Goal: Transaction & Acquisition: Obtain resource

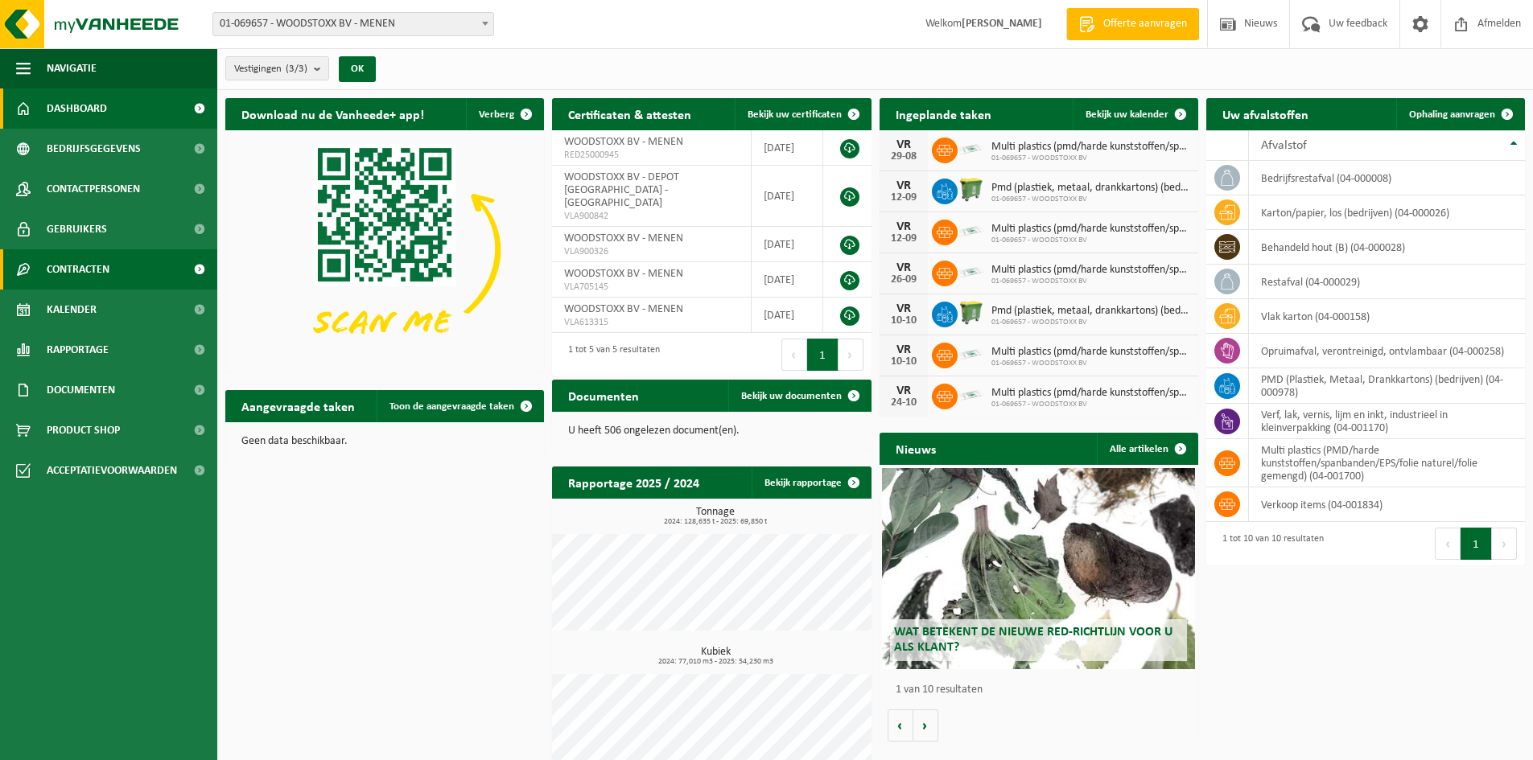
click at [123, 270] on link "Contracten" at bounding box center [108, 269] width 217 height 40
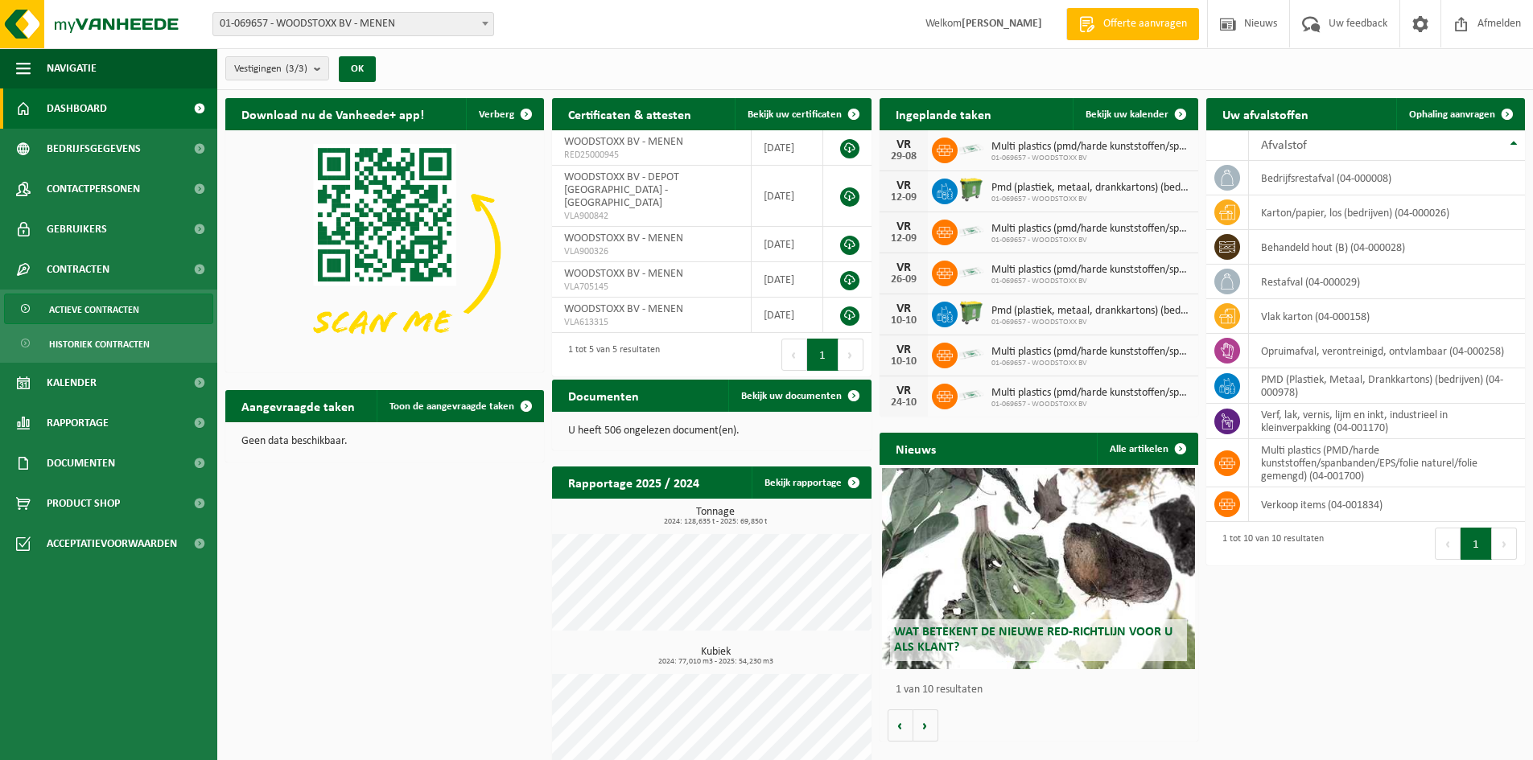
click at [100, 306] on span "Actieve contracten" at bounding box center [94, 309] width 90 height 31
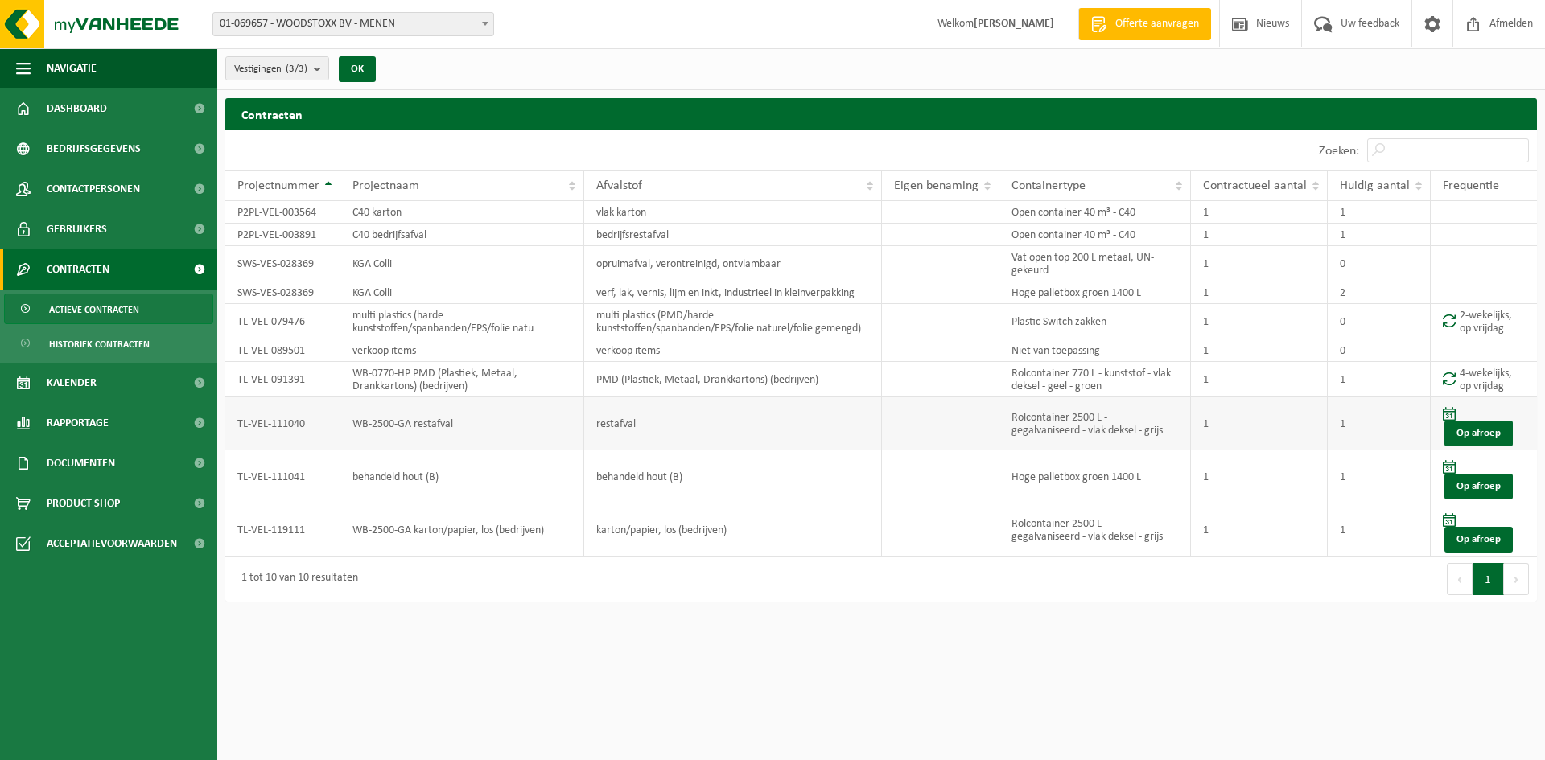
click at [1085, 418] on td "Rolcontainer 2500 L - gegalvaniseerd - vlak deksel - grijs" at bounding box center [1094, 423] width 191 height 53
click at [267, 426] on td "TL-VEL-111040" at bounding box center [282, 423] width 115 height 53
click at [1472, 426] on link "Op afroep" at bounding box center [1478, 434] width 68 height 26
click at [126, 460] on link "Documenten" at bounding box center [108, 463] width 217 height 40
click at [91, 506] on span "Facturen" at bounding box center [70, 503] width 43 height 31
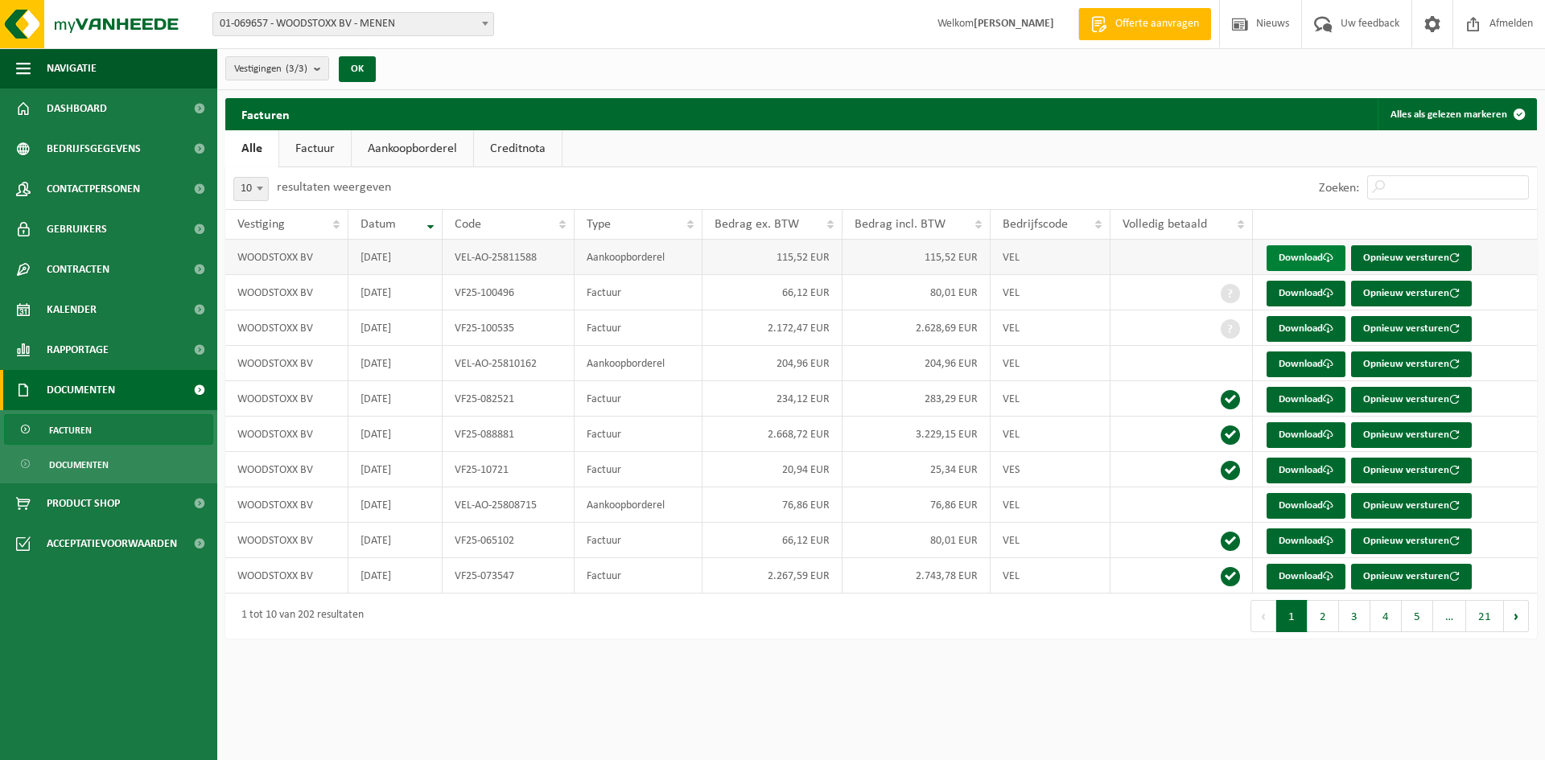
click at [1283, 257] on link "Download" at bounding box center [1305, 258] width 79 height 26
click at [117, 462] on link "Documenten" at bounding box center [108, 464] width 209 height 31
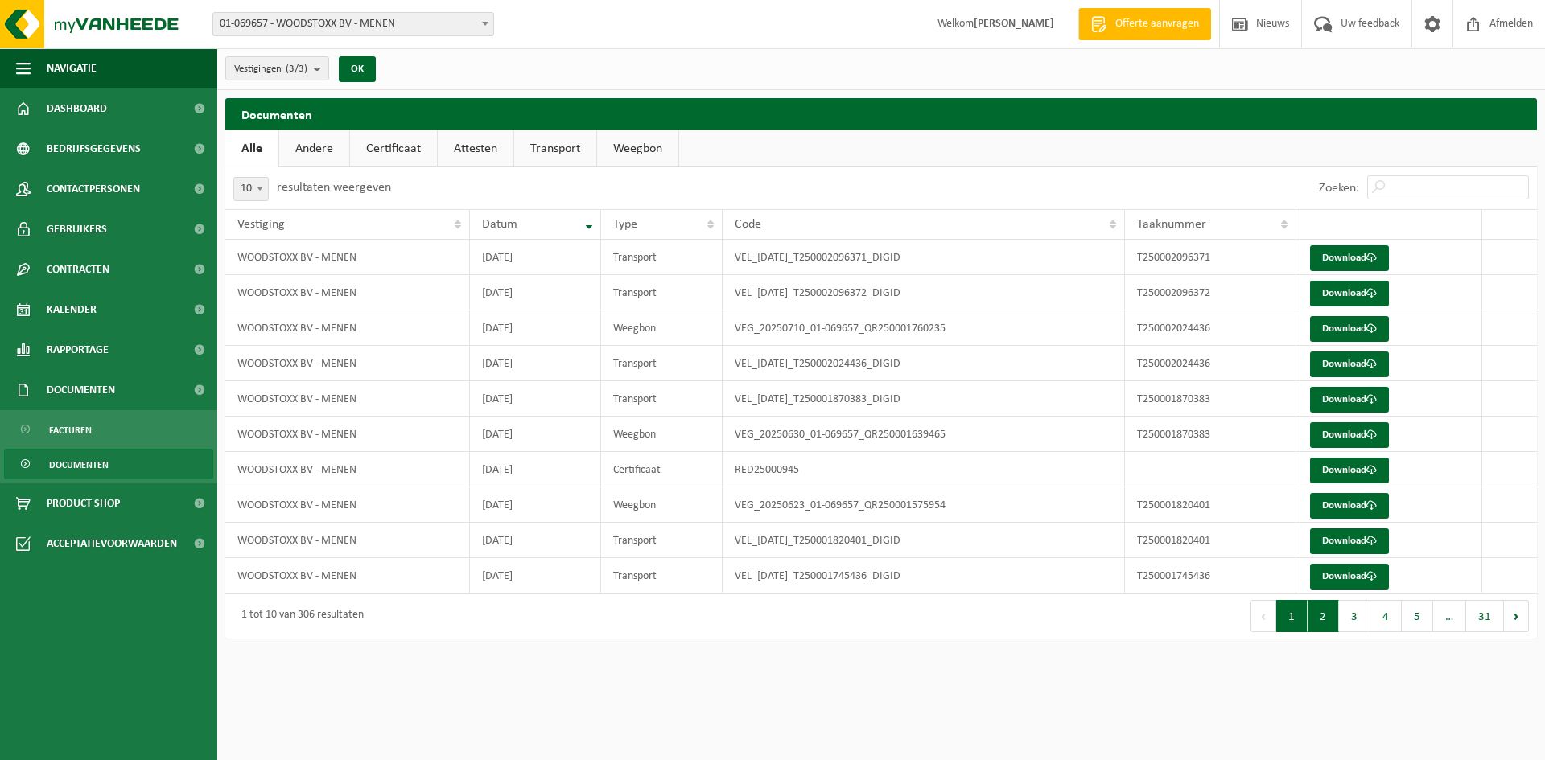
click at [1322, 617] on button "2" at bounding box center [1322, 616] width 31 height 32
click at [1348, 614] on button "3" at bounding box center [1354, 616] width 31 height 32
click at [261, 183] on span at bounding box center [260, 188] width 16 height 21
click at [253, 189] on span at bounding box center [260, 188] width 16 height 21
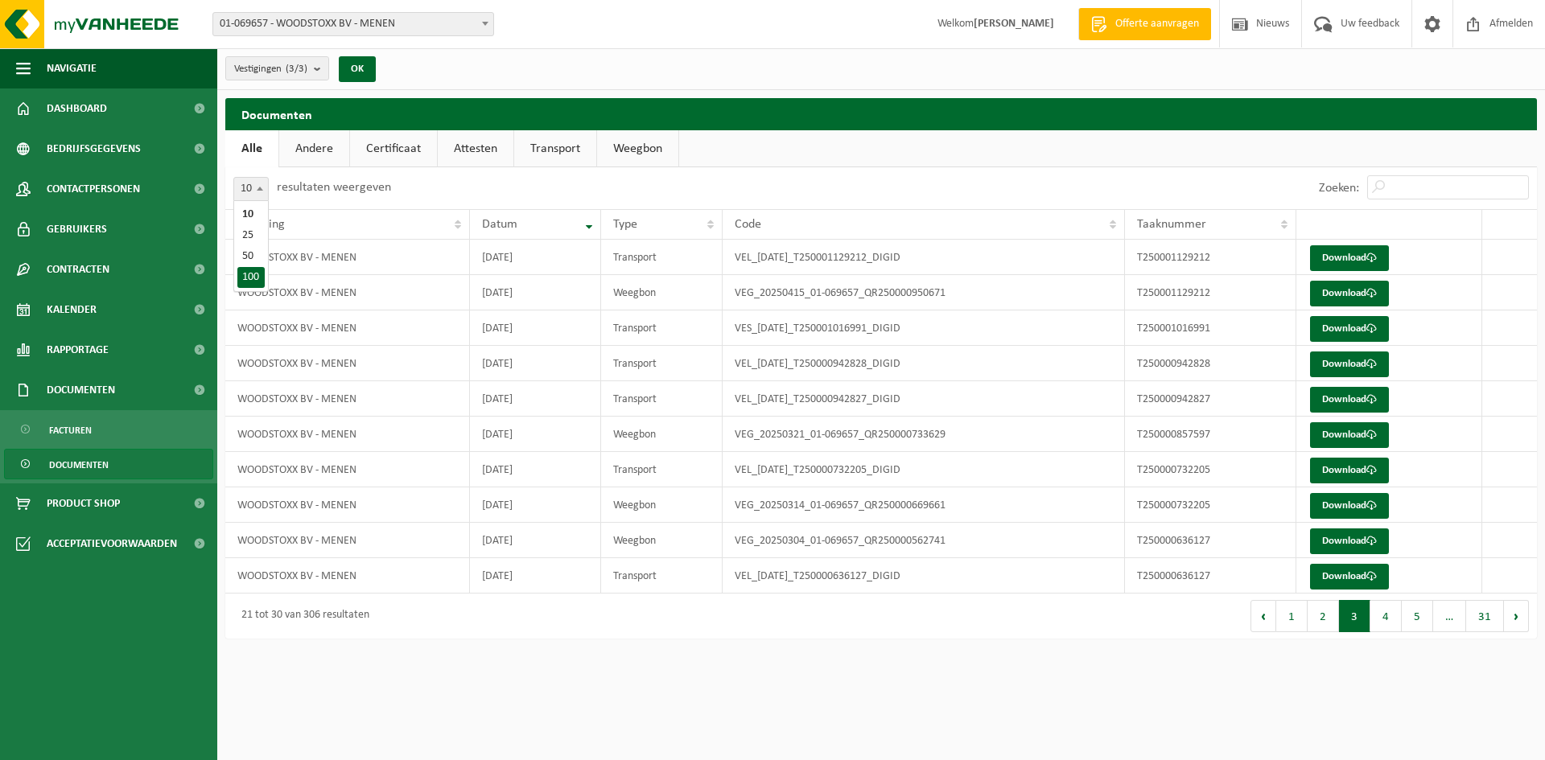
select select "100"
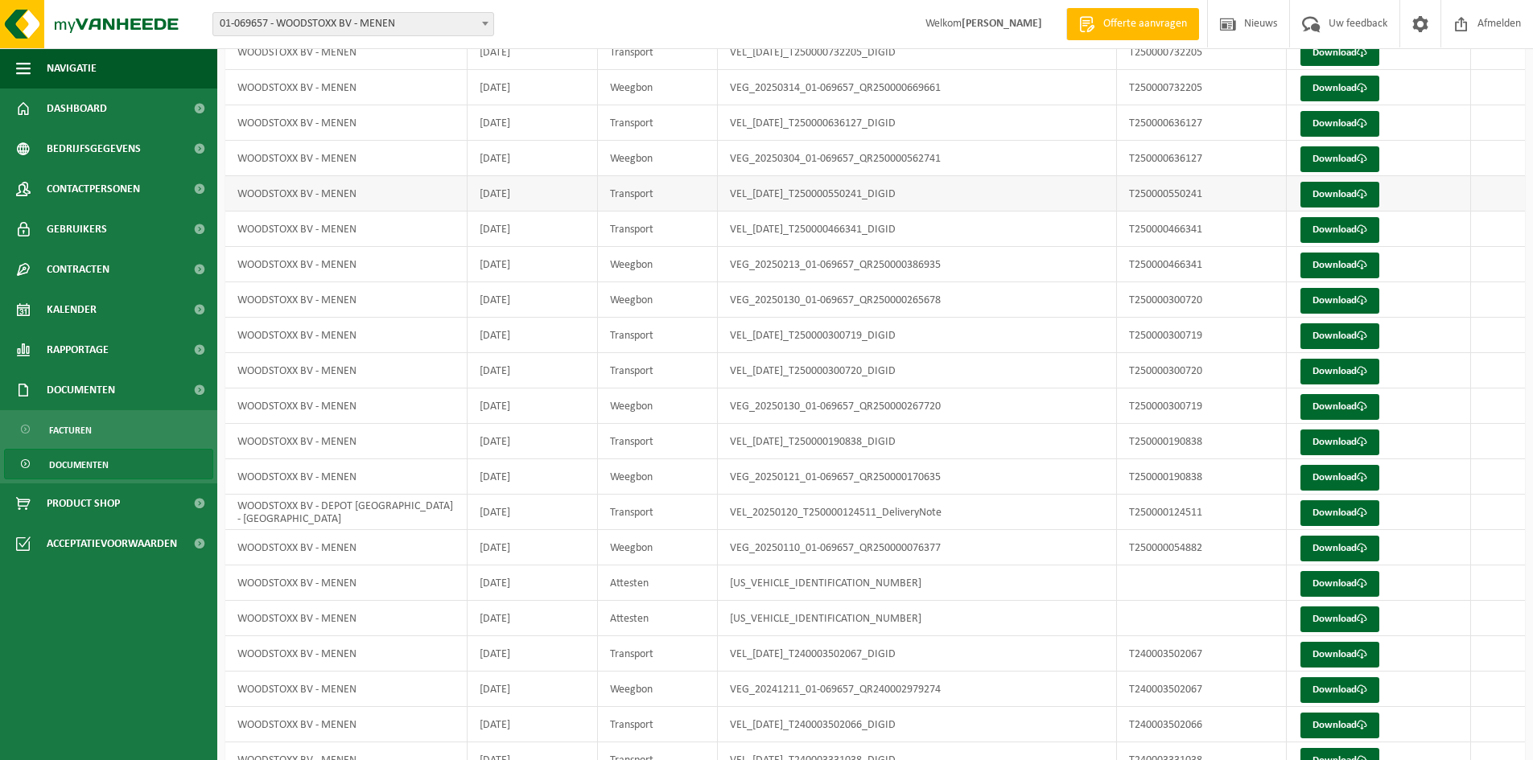
scroll to position [1126, 0]
click at [434, 523] on td "WOODSTOXX BV - DEPOT [GEOGRAPHIC_DATA] - [GEOGRAPHIC_DATA]" at bounding box center [346, 511] width 242 height 35
click at [1336, 512] on link "Download" at bounding box center [1339, 513] width 79 height 26
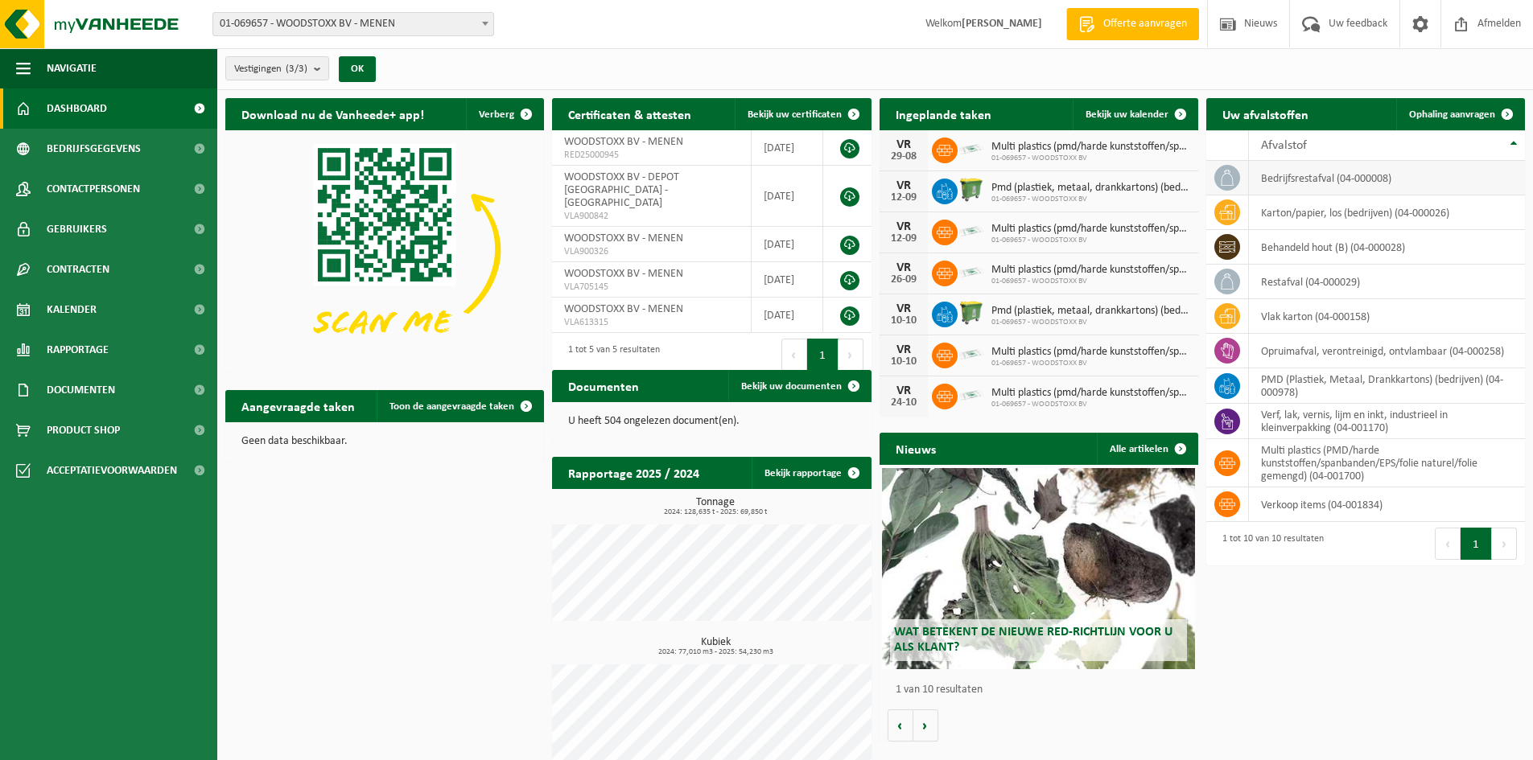
click at [1321, 177] on td "bedrijfsrestafval (04-000008)" at bounding box center [1387, 178] width 276 height 35
click at [124, 188] on span "Contactpersonen" at bounding box center [93, 189] width 93 height 40
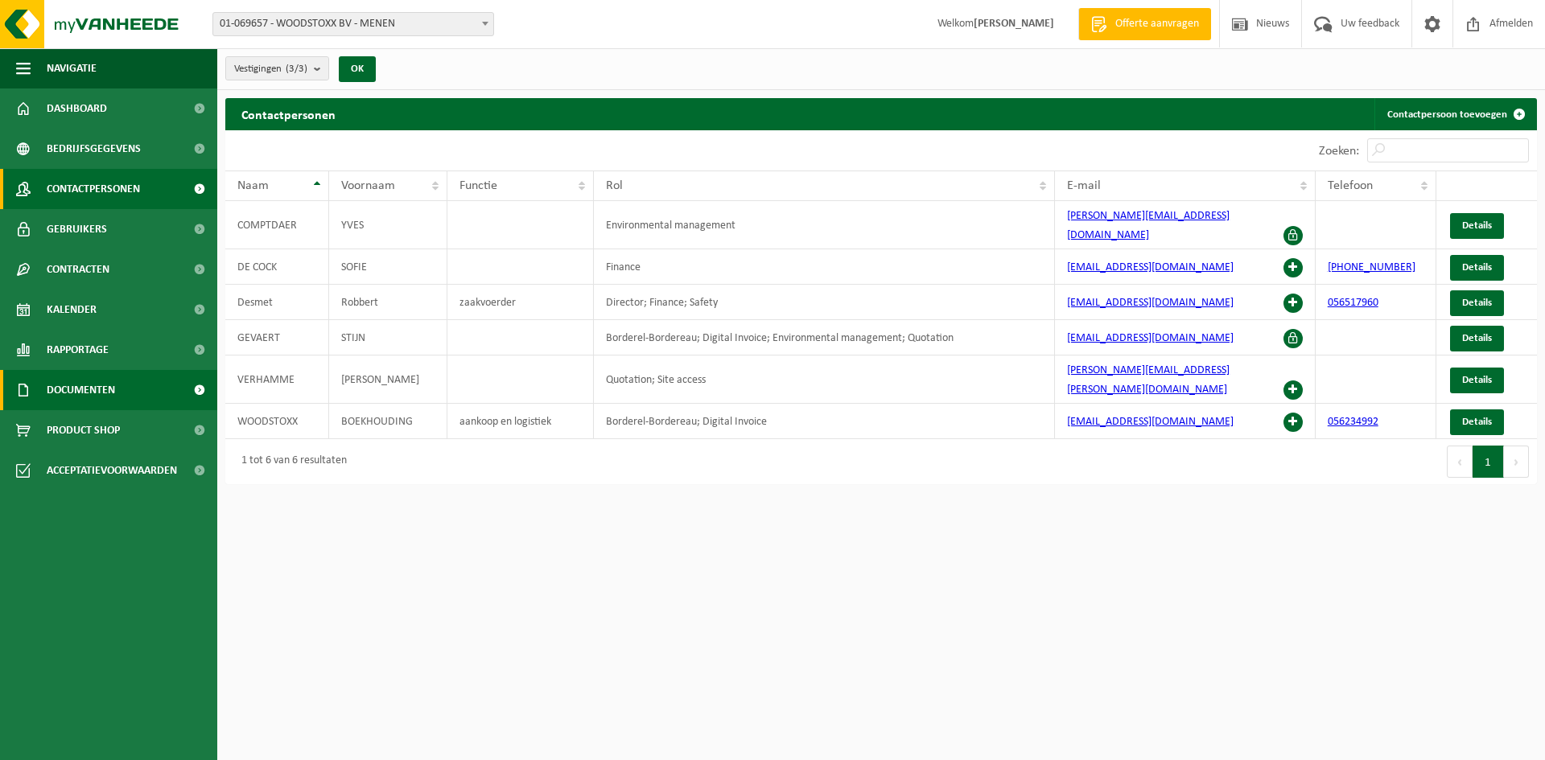
click at [90, 394] on span "Documenten" at bounding box center [81, 390] width 68 height 40
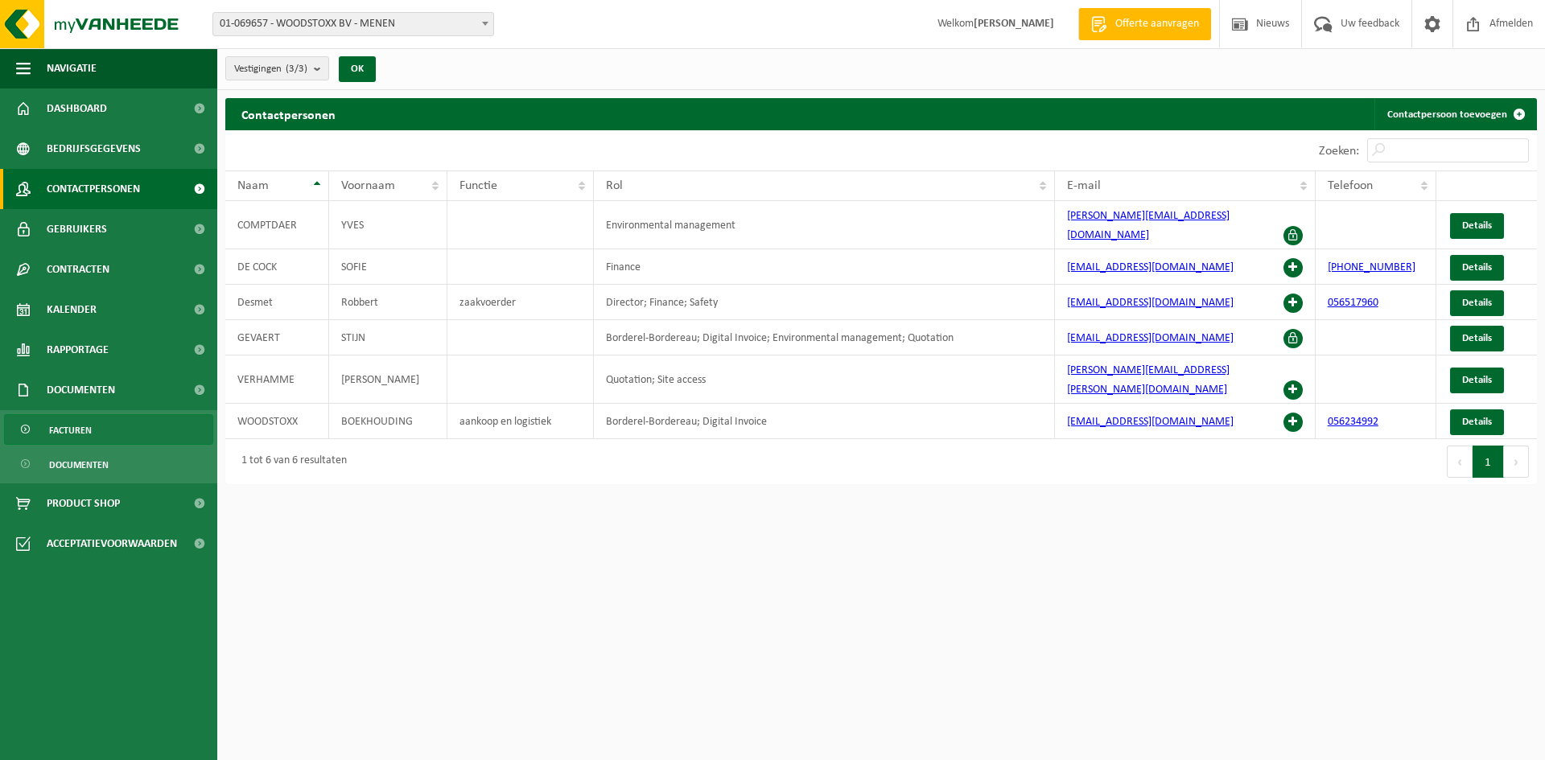
click at [93, 425] on link "Facturen" at bounding box center [108, 429] width 209 height 31
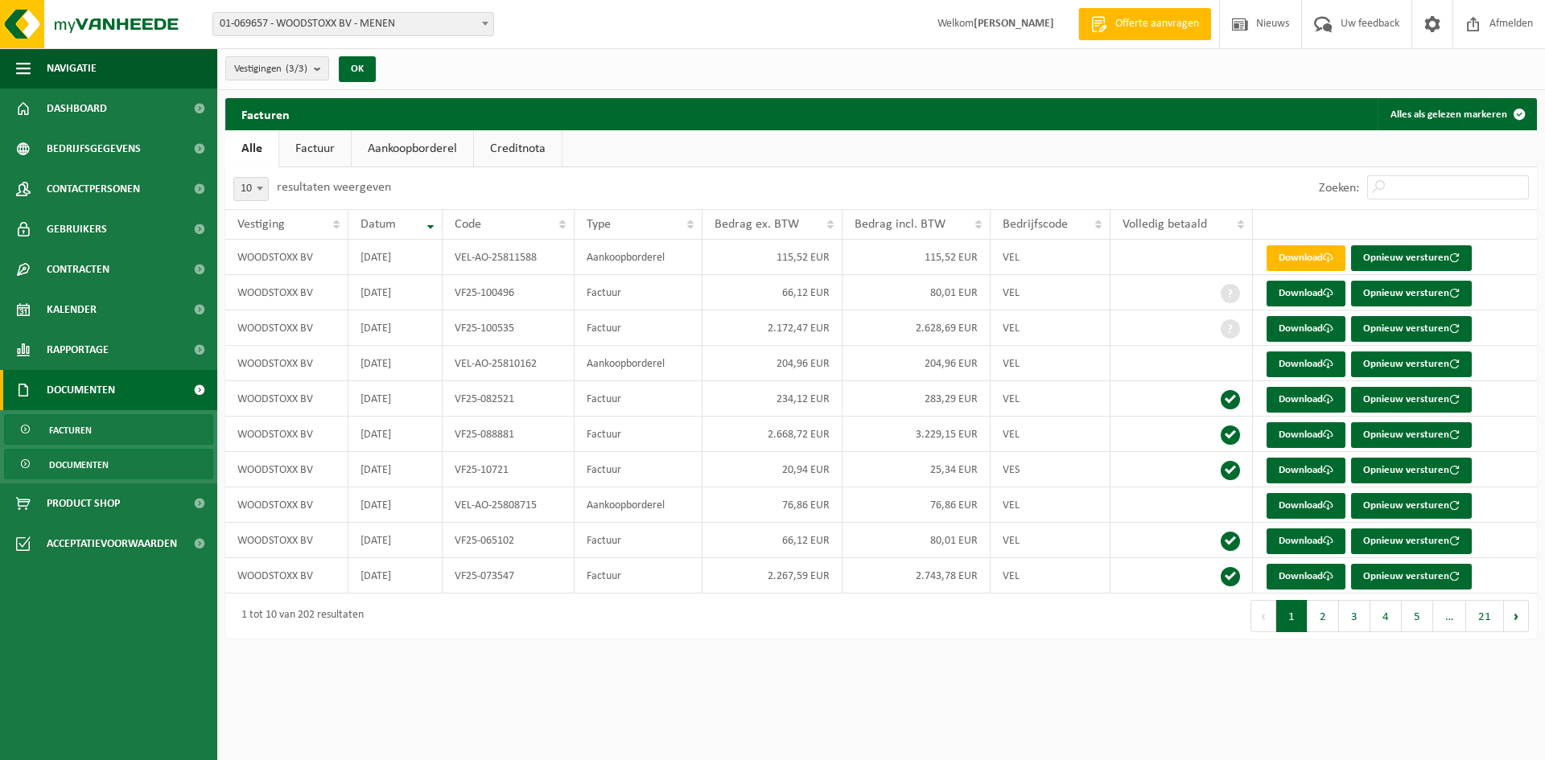
click at [96, 459] on span "Documenten" at bounding box center [79, 465] width 60 height 31
